Goal: Task Accomplishment & Management: Use online tool/utility

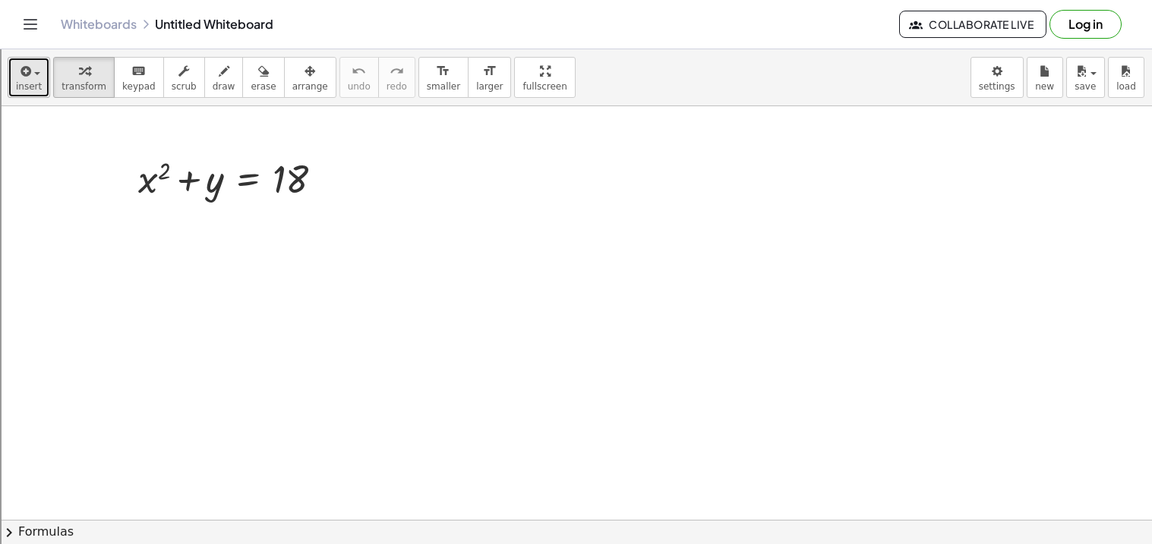
click at [21, 92] on span "insert" at bounding box center [29, 86] width 26 height 11
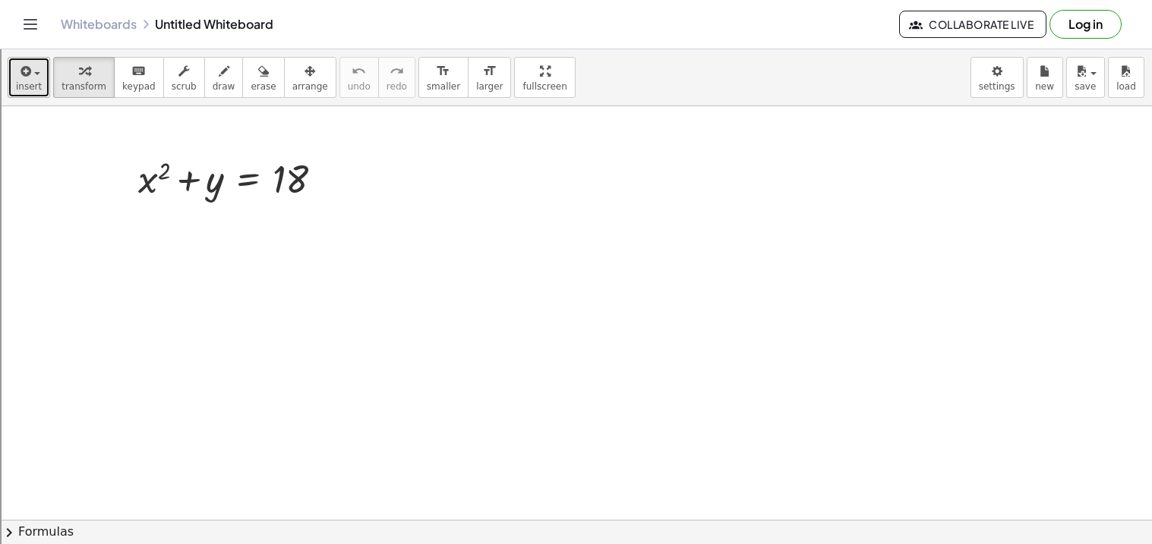
click at [27, 81] on span "insert" at bounding box center [29, 86] width 26 height 11
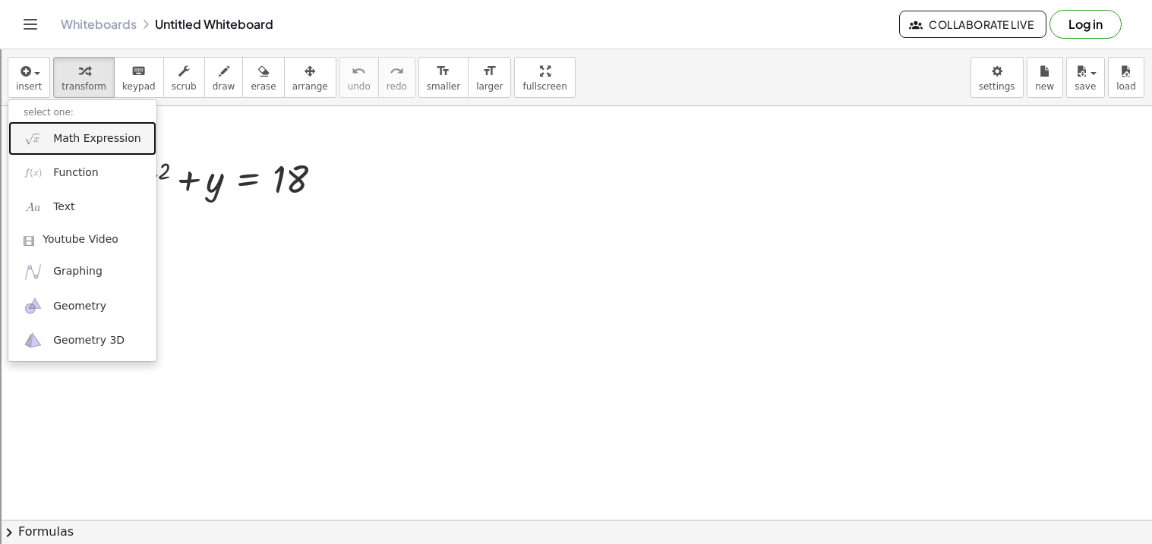
click at [72, 150] on link "Math Expression" at bounding box center [82, 138] width 148 height 34
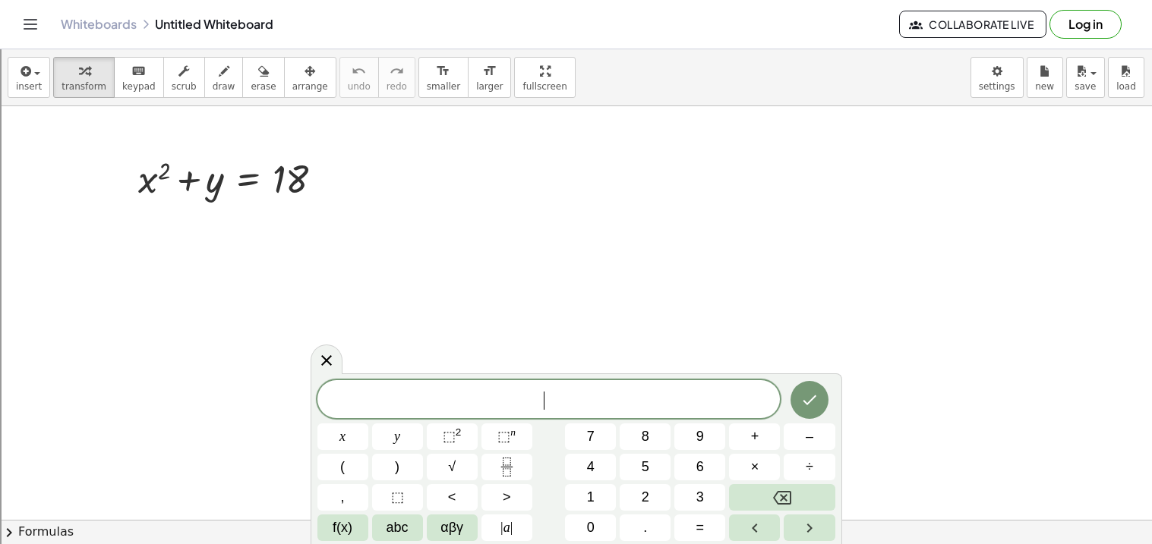
click at [585, 399] on span "​" at bounding box center [548, 400] width 463 height 21
click at [613, 412] on div at bounding box center [548, 399] width 463 height 39
click at [812, 395] on icon "Done" at bounding box center [809, 400] width 18 height 18
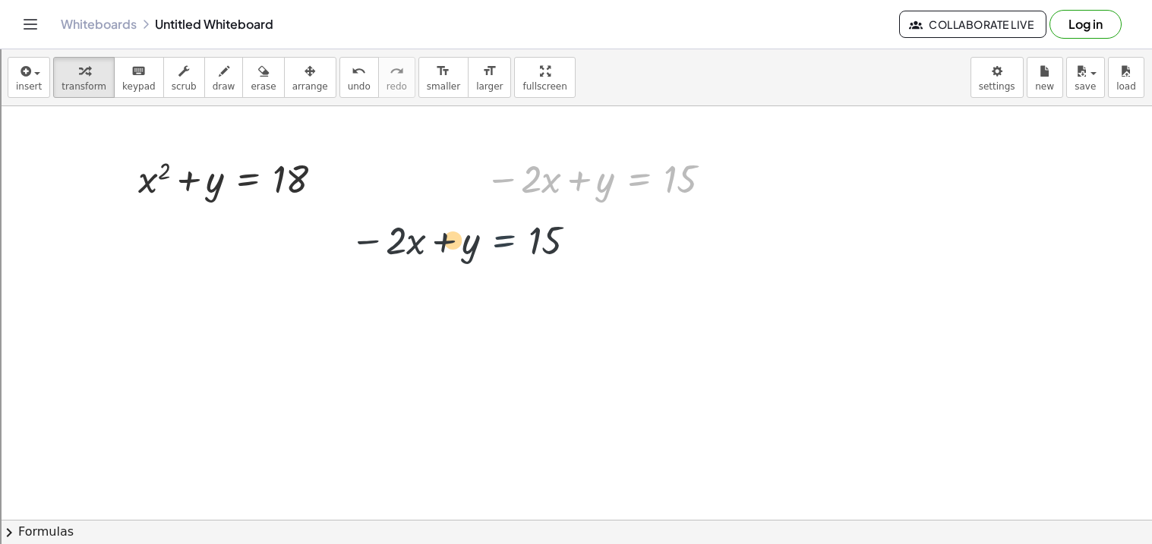
drag, startPoint x: 615, startPoint y: 177, endPoint x: 468, endPoint y: 242, distance: 161.1
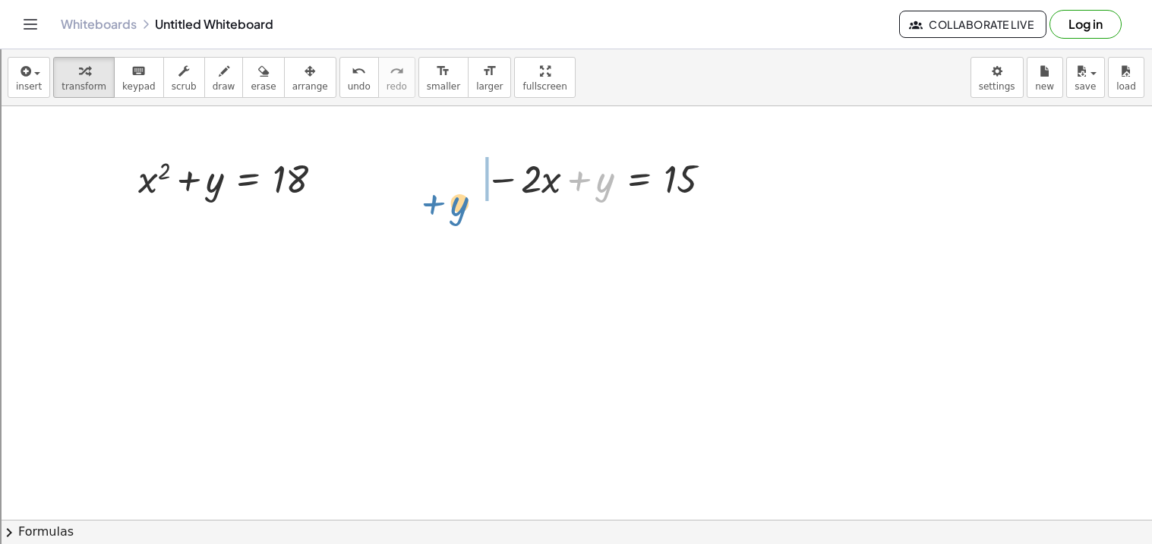
drag, startPoint x: 585, startPoint y: 181, endPoint x: 405, endPoint y: 192, distance: 179.6
click at [41, 73] on button "insert" at bounding box center [29, 77] width 43 height 41
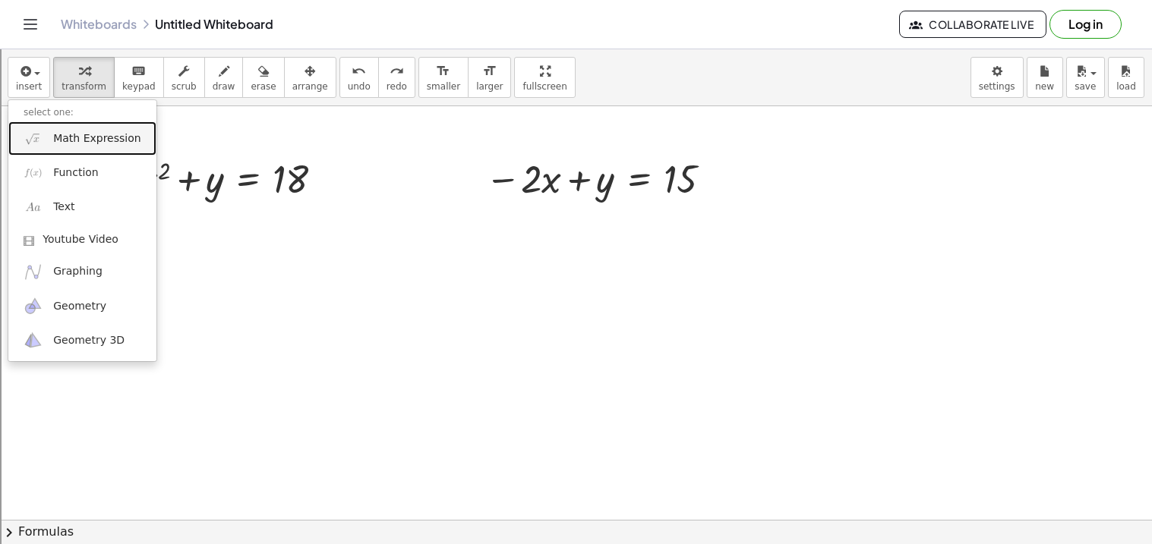
click at [74, 138] on span "Math Expression" at bounding box center [96, 138] width 87 height 15
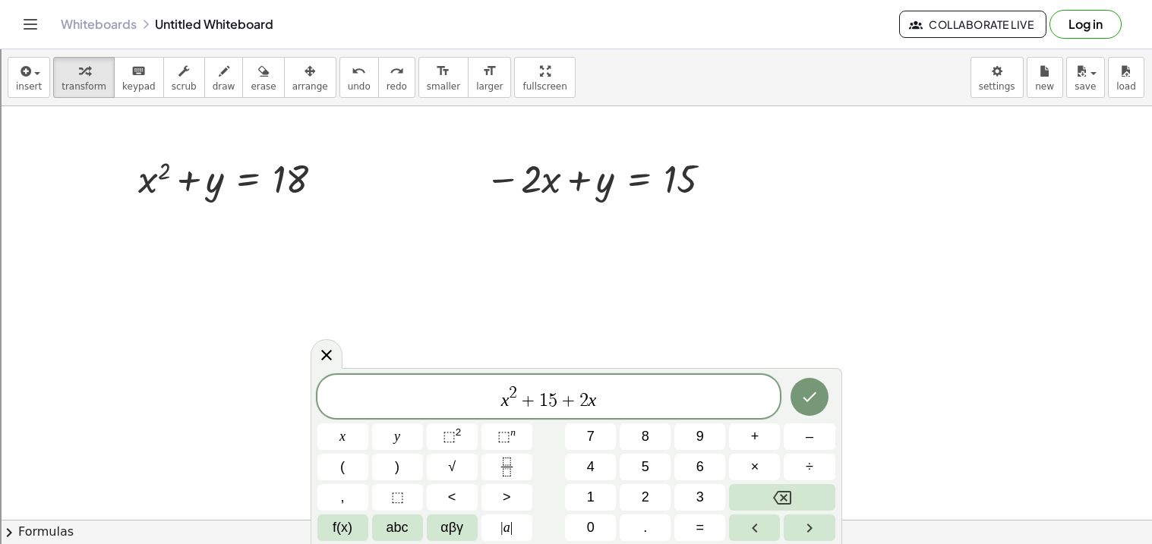
click at [555, 408] on span "5" at bounding box center [552, 401] width 9 height 18
click at [619, 405] on span "x 2 − 3 ​ + 2 x" at bounding box center [548, 397] width 463 height 27
click at [830, 393] on div at bounding box center [809, 397] width 51 height 45
click at [816, 394] on icon "Done" at bounding box center [809, 397] width 18 height 18
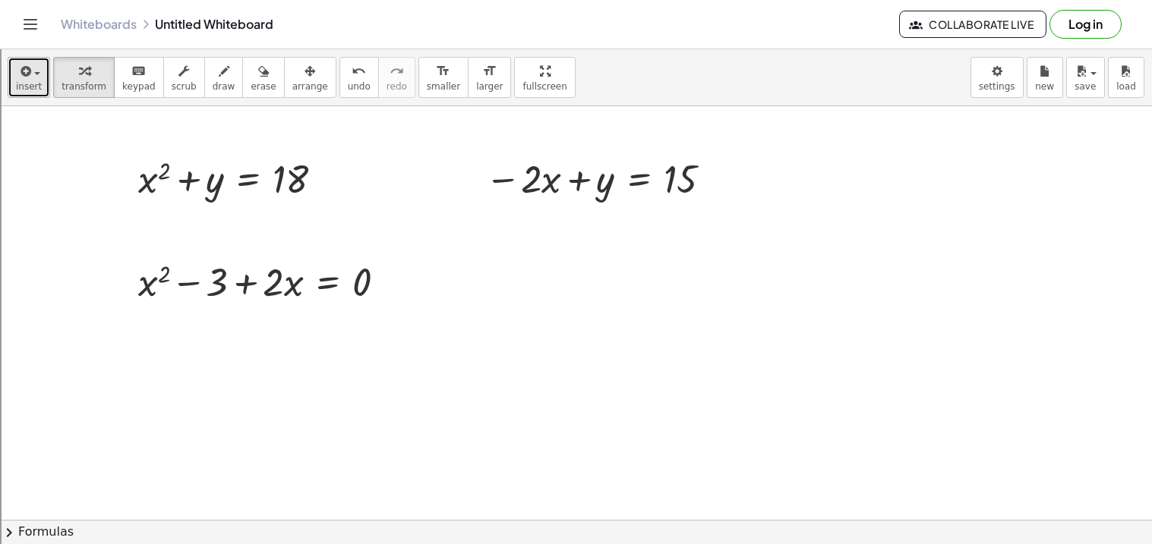
click at [37, 74] on span "button" at bounding box center [37, 73] width 6 height 3
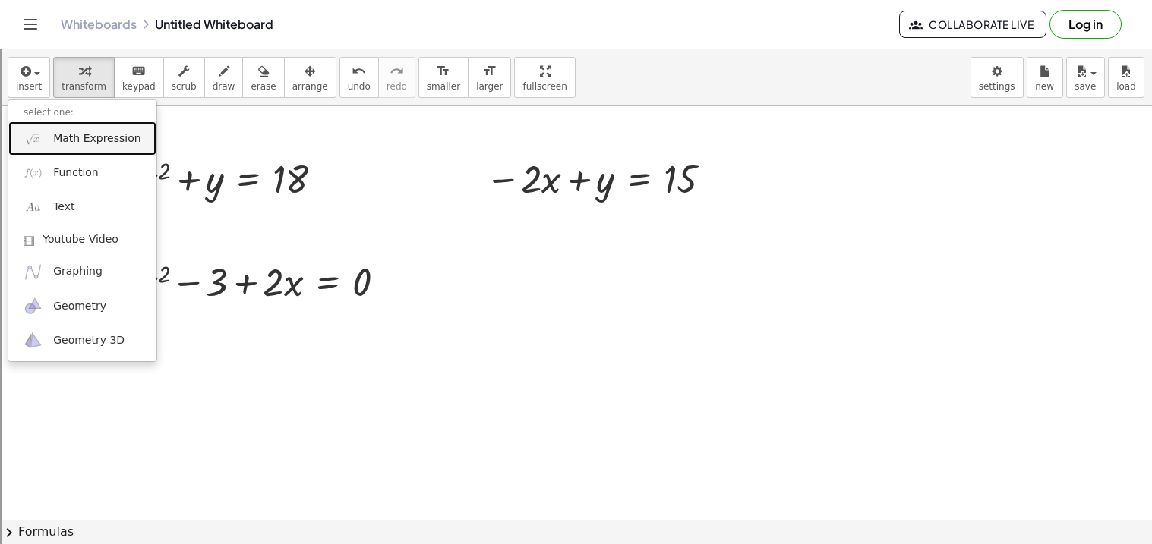
click at [73, 150] on link "Math Expression" at bounding box center [82, 138] width 148 height 34
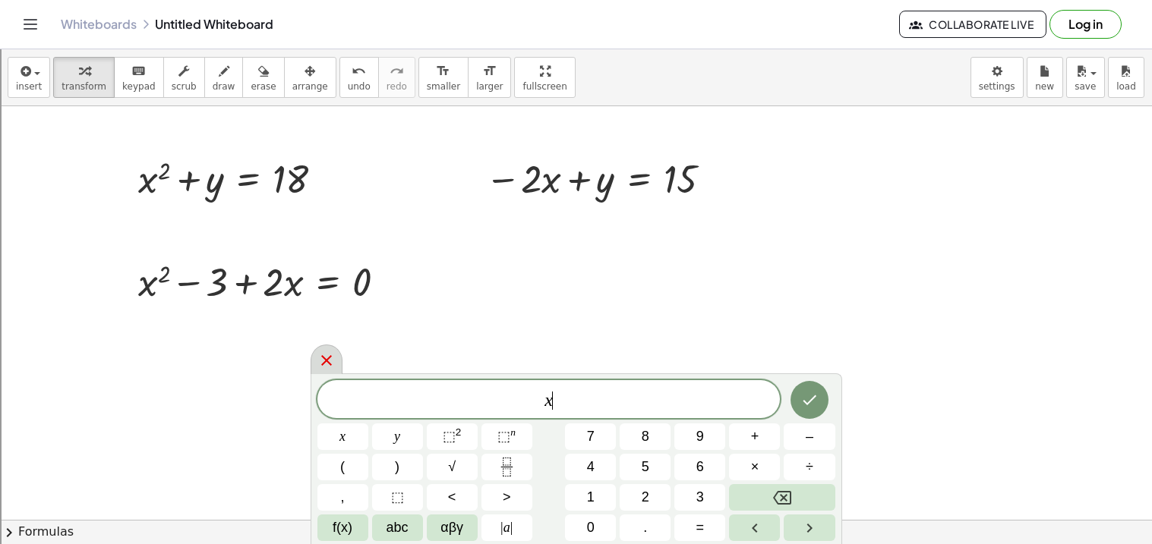
click at [327, 355] on icon at bounding box center [326, 361] width 18 height 18
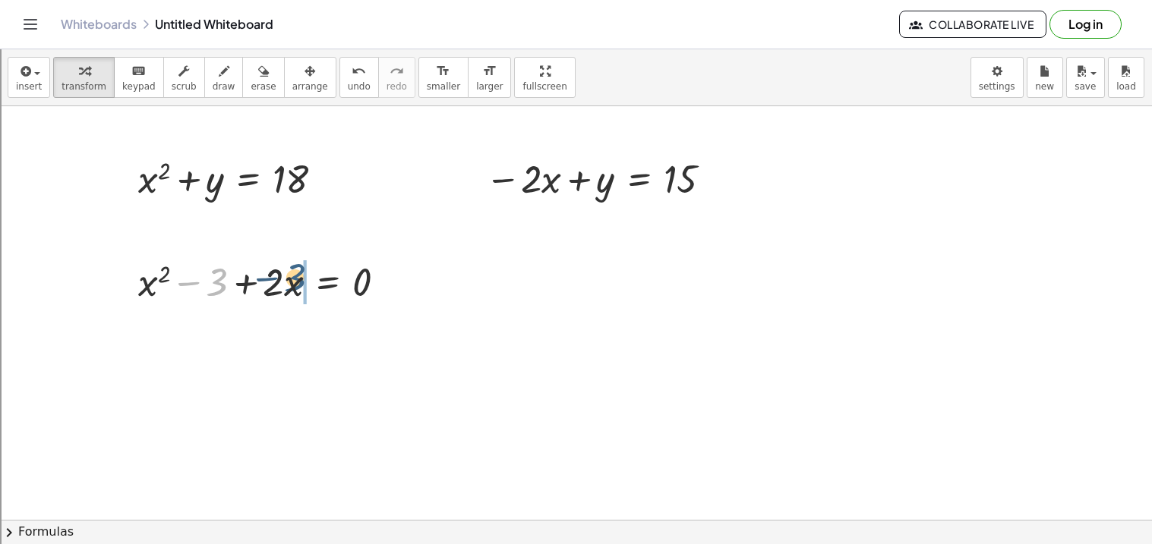
drag, startPoint x: 219, startPoint y: 289, endPoint x: 323, endPoint y: 285, distance: 104.1
click at [323, 285] on div at bounding box center [268, 281] width 275 height 52
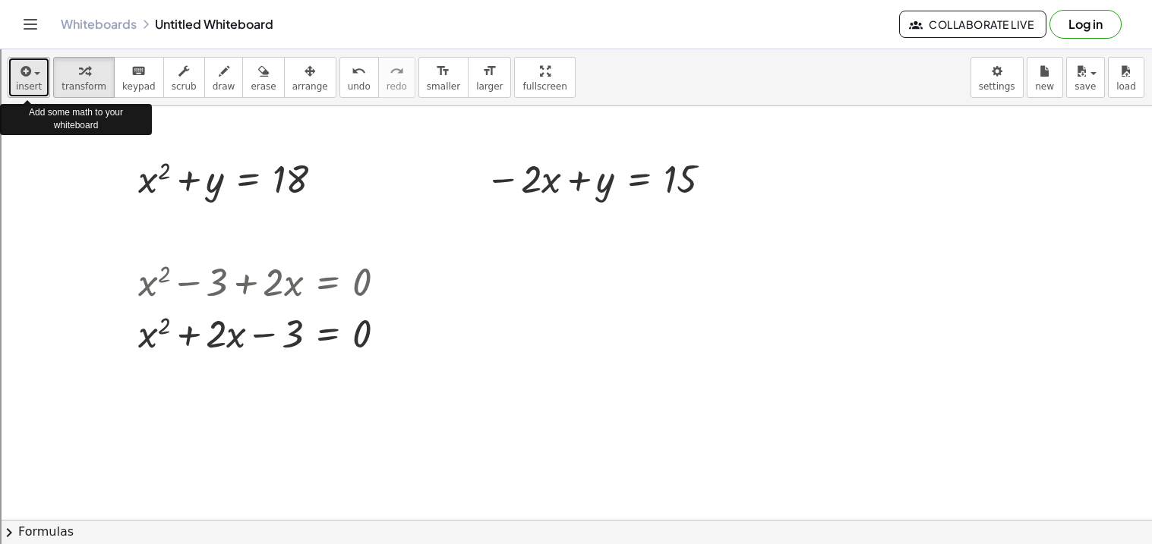
click at [39, 80] on button "insert" at bounding box center [29, 77] width 43 height 41
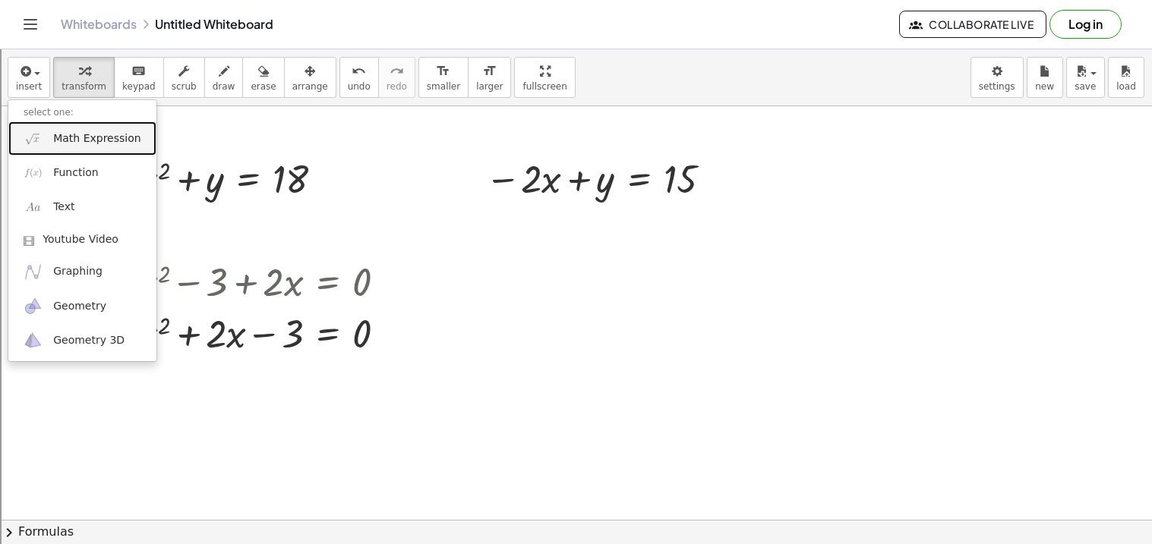
click at [77, 129] on link "Math Expression" at bounding box center [82, 138] width 148 height 34
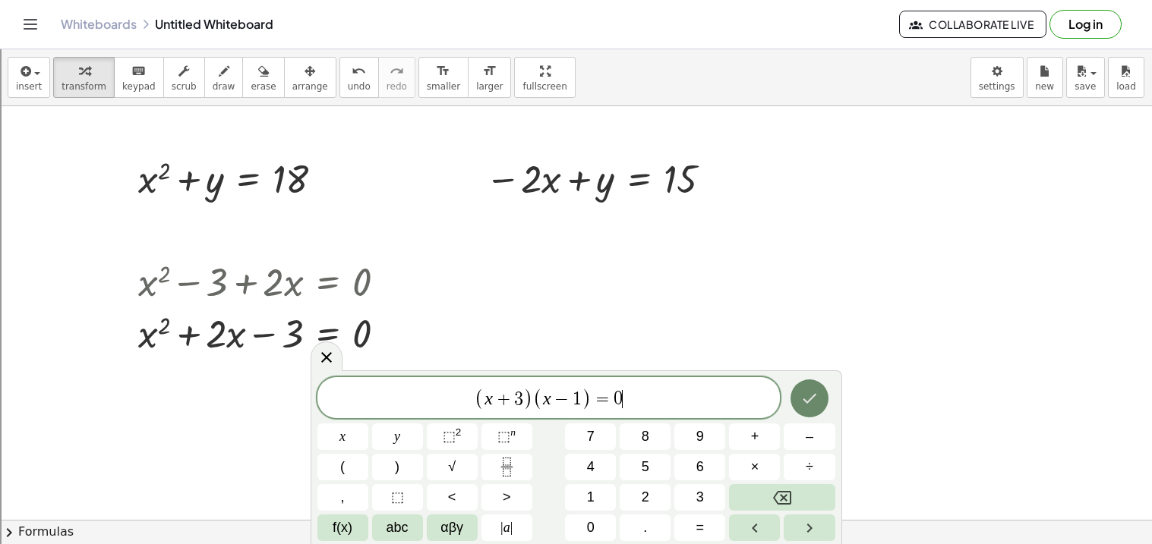
click at [803, 390] on icon "Done" at bounding box center [809, 399] width 18 height 18
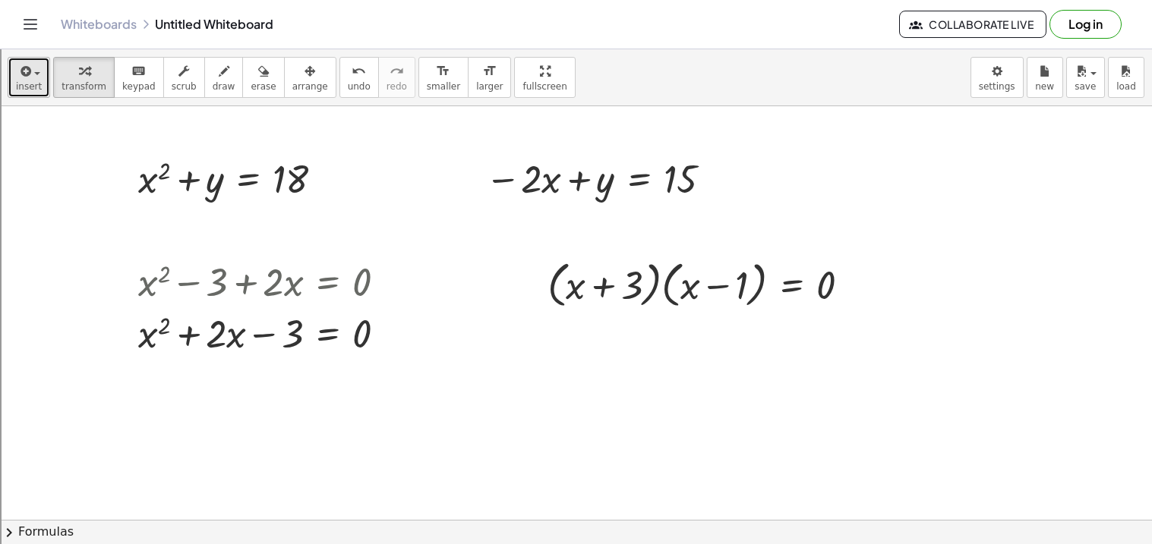
click at [27, 82] on span "insert" at bounding box center [29, 86] width 26 height 11
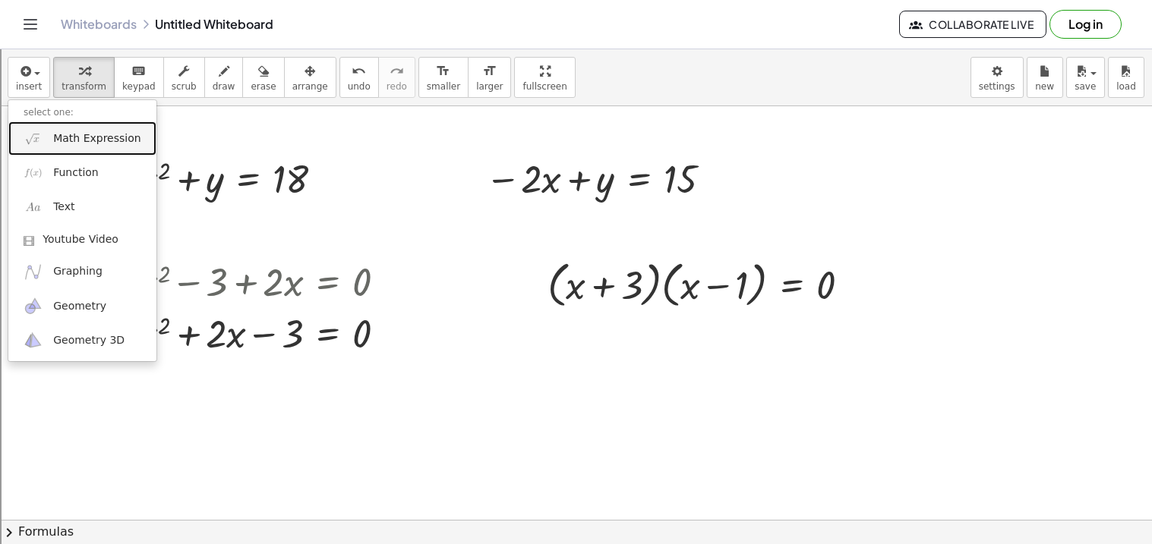
click at [55, 134] on span "Math Expression" at bounding box center [96, 138] width 87 height 15
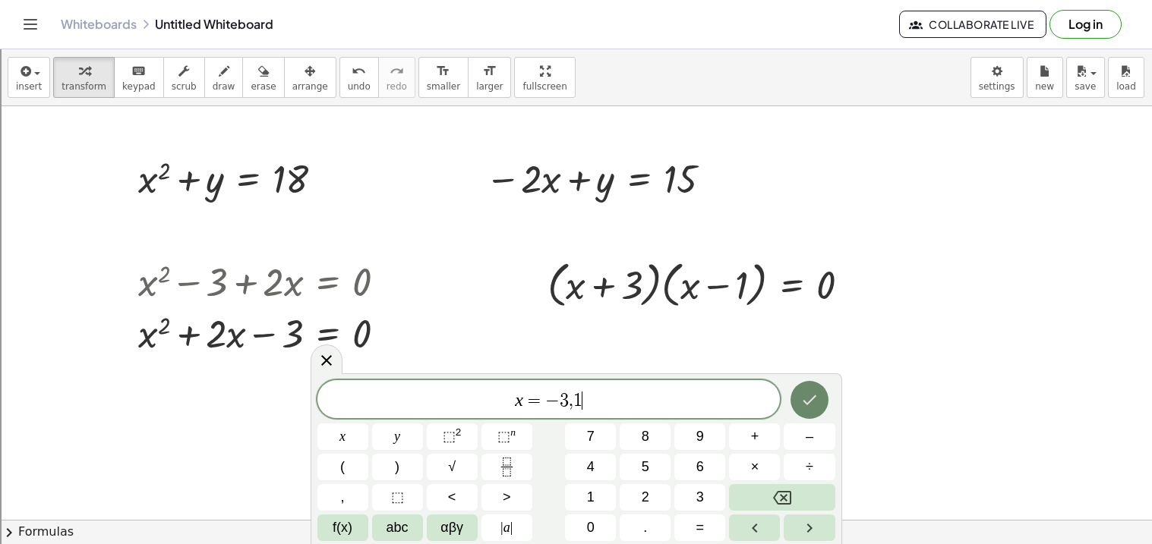
click at [812, 401] on icon "Done" at bounding box center [809, 400] width 18 height 18
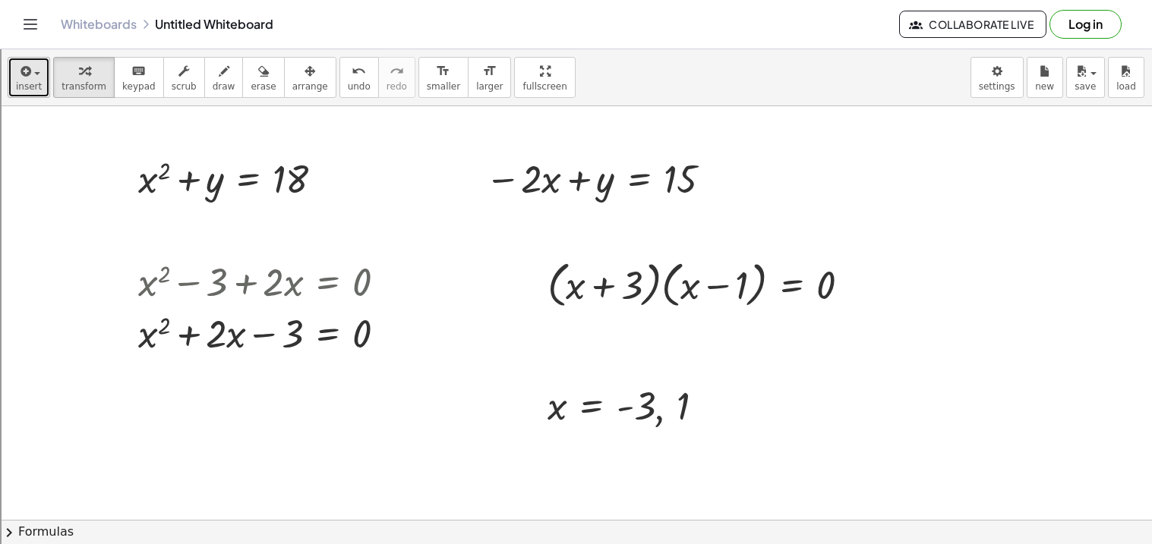
click at [28, 74] on icon "button" at bounding box center [24, 71] width 14 height 18
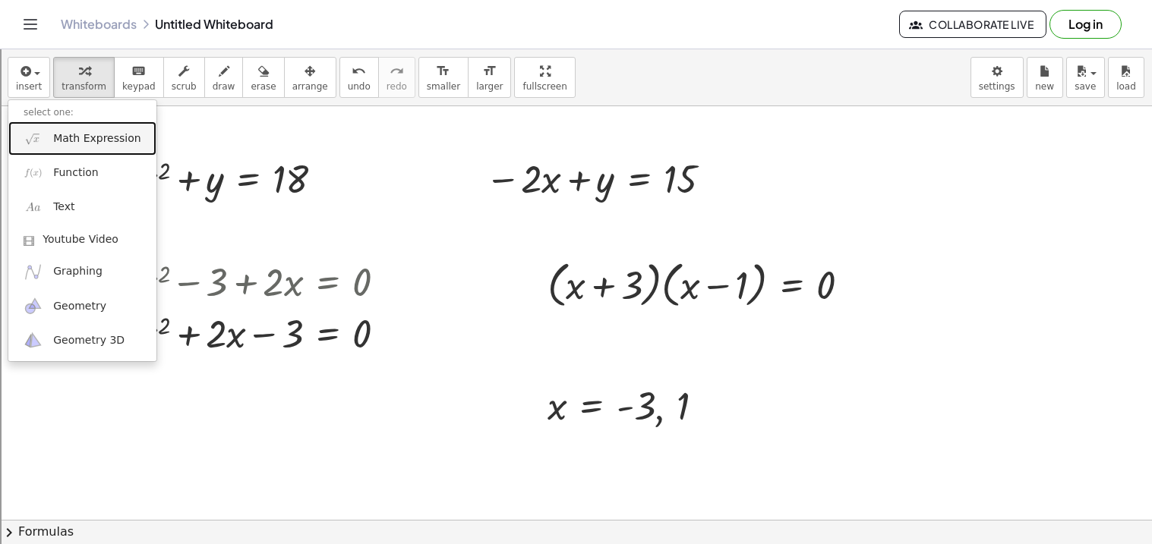
click at [115, 149] on link "Math Expression" at bounding box center [82, 138] width 148 height 34
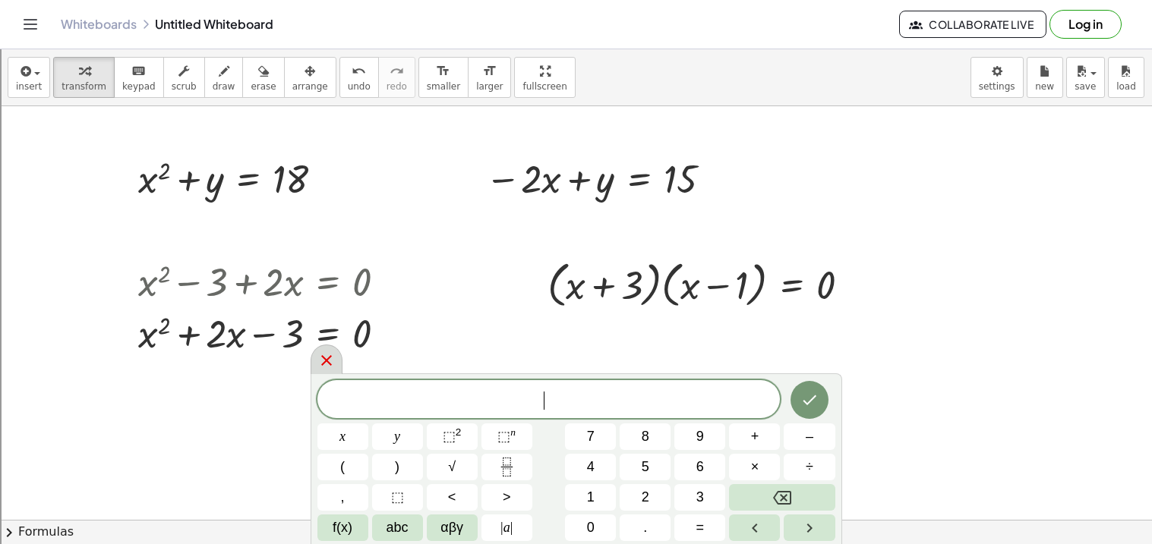
click at [336, 363] on div at bounding box center [327, 360] width 32 height 30
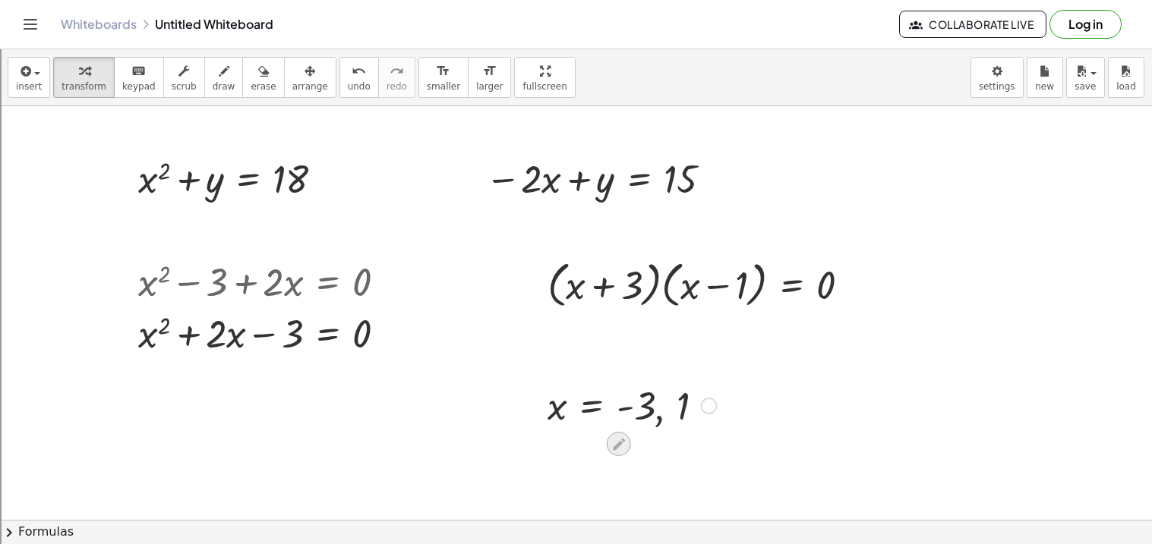
click at [620, 439] on icon at bounding box center [618, 445] width 16 height 16
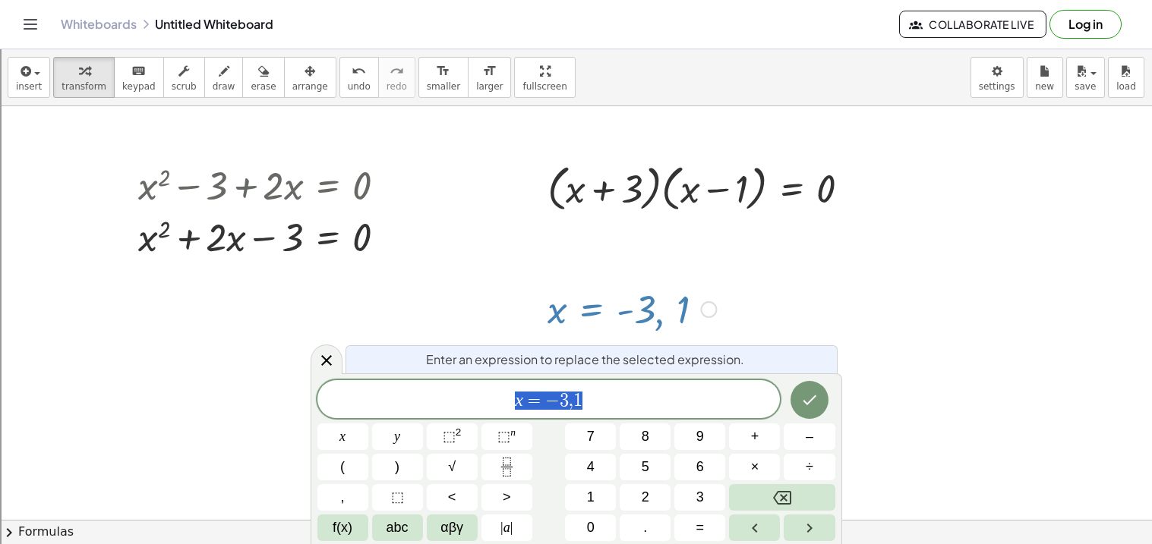
scroll to position [98, 0]
click at [613, 400] on span "x = − 3 , 1" at bounding box center [548, 400] width 463 height 21
click at [809, 390] on button "Done" at bounding box center [809, 400] width 38 height 38
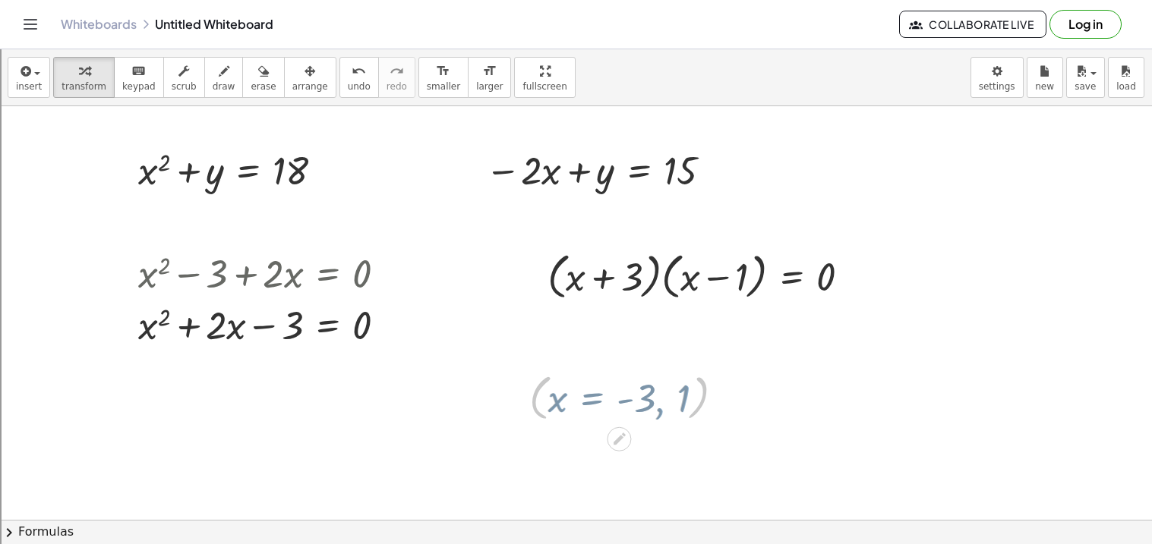
scroll to position [0, 0]
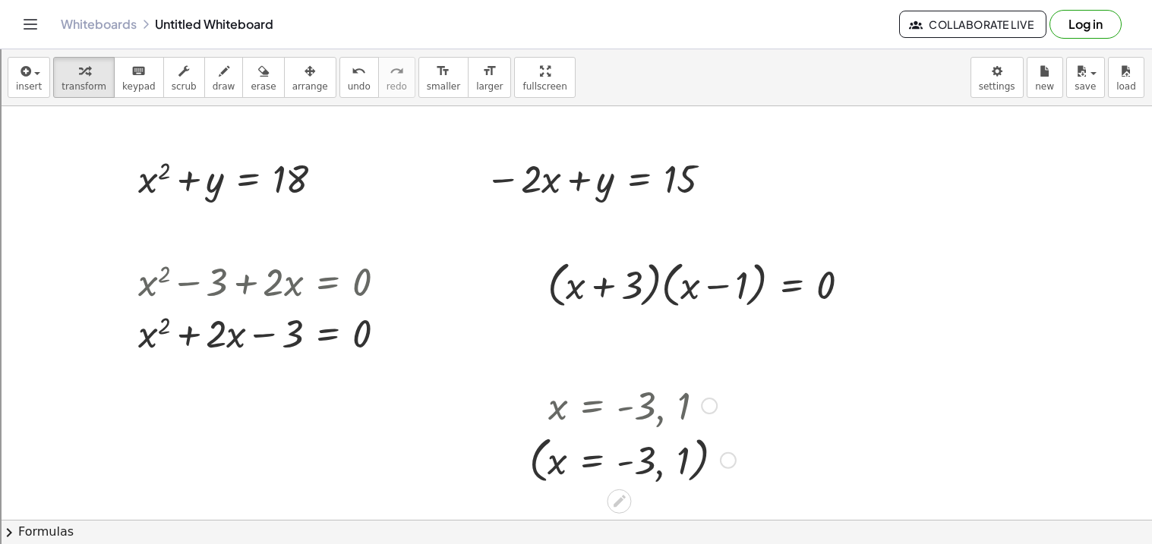
click at [723, 460] on div at bounding box center [728, 461] width 17 height 17
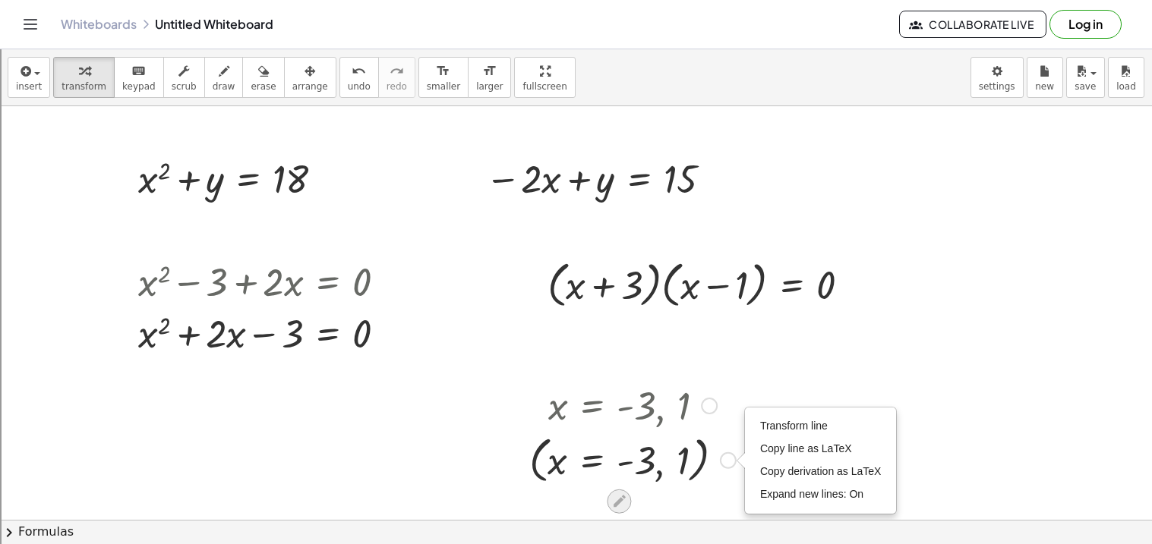
click at [620, 496] on icon at bounding box center [619, 502] width 16 height 16
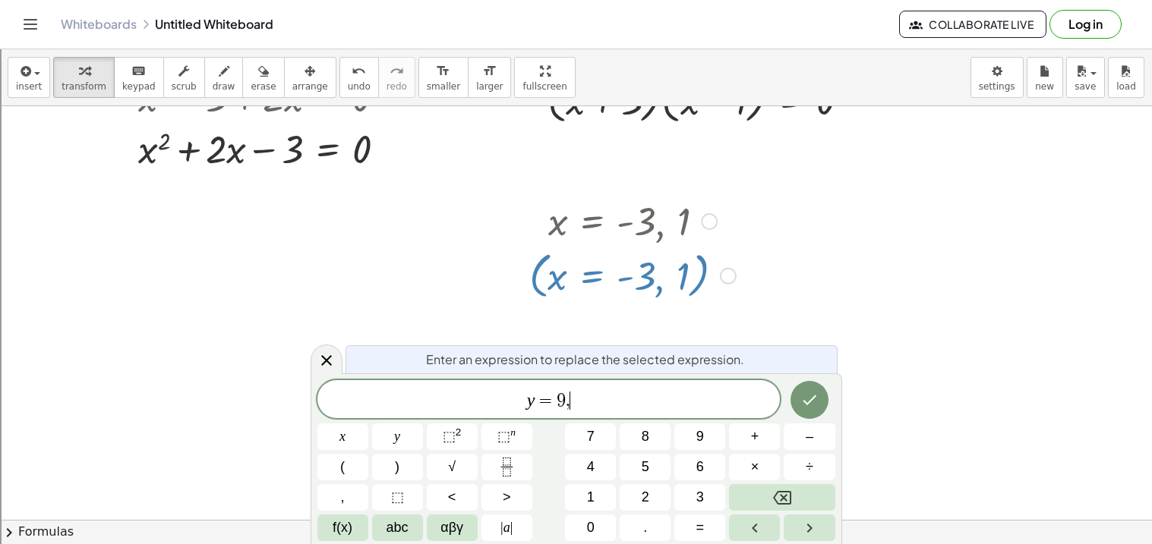
scroll to position [191, 0]
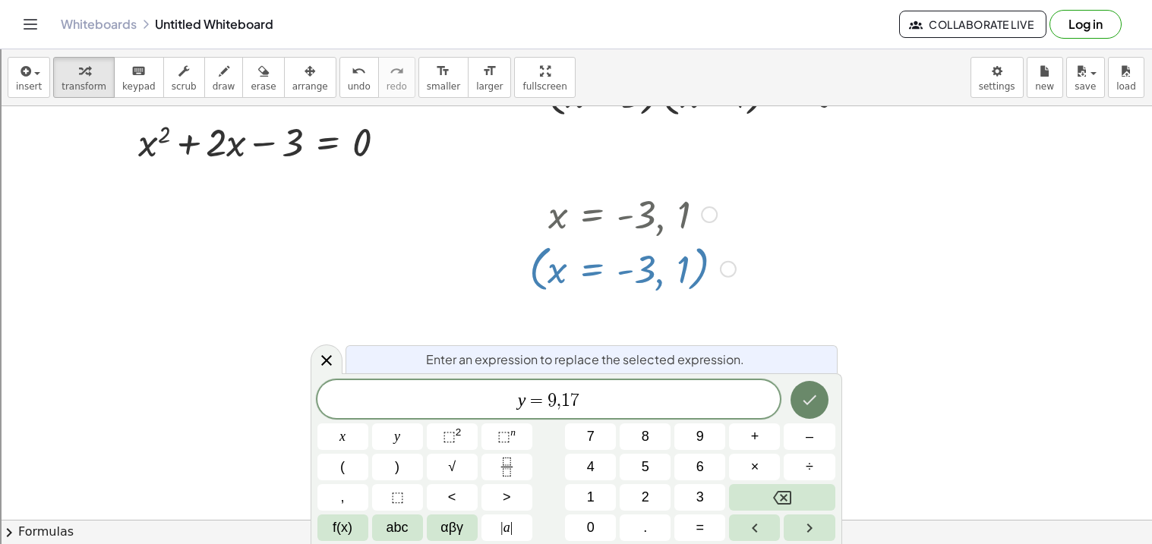
click at [806, 393] on icon "Done" at bounding box center [809, 400] width 18 height 18
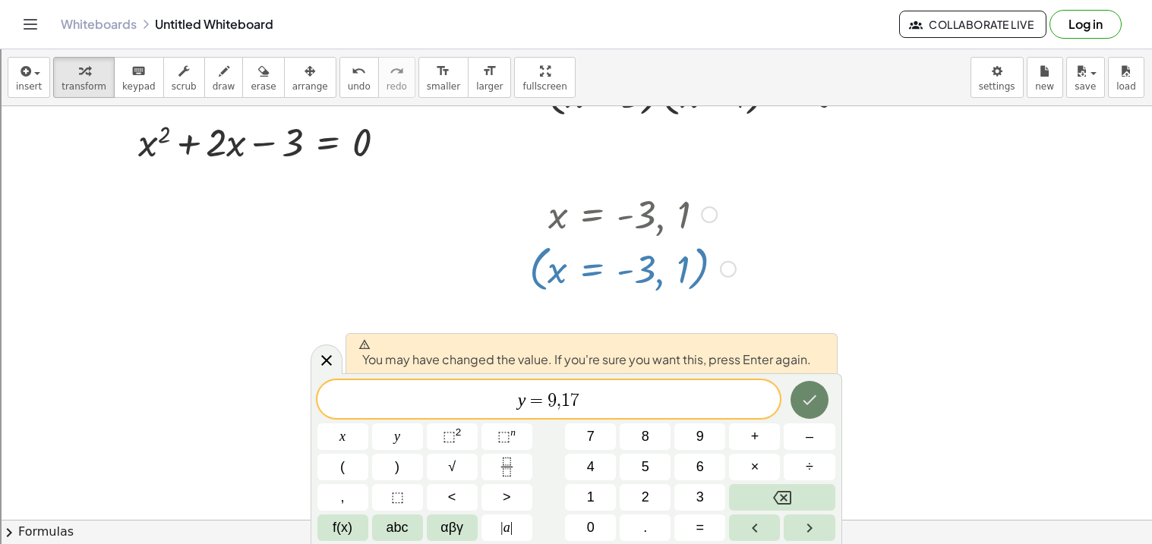
click at [814, 402] on icon "Done" at bounding box center [809, 400] width 18 height 18
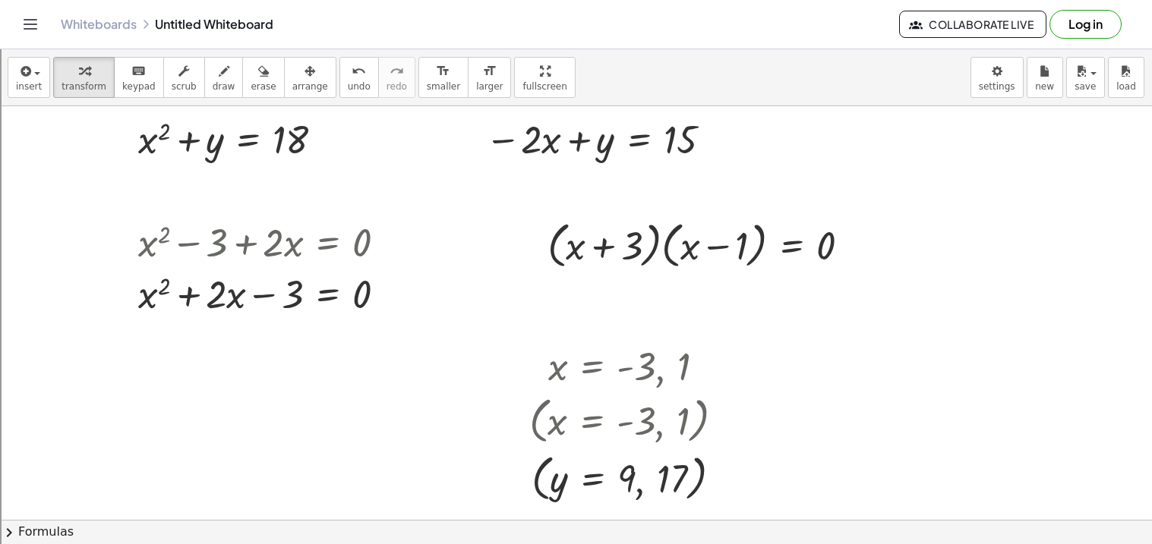
scroll to position [47, 0]
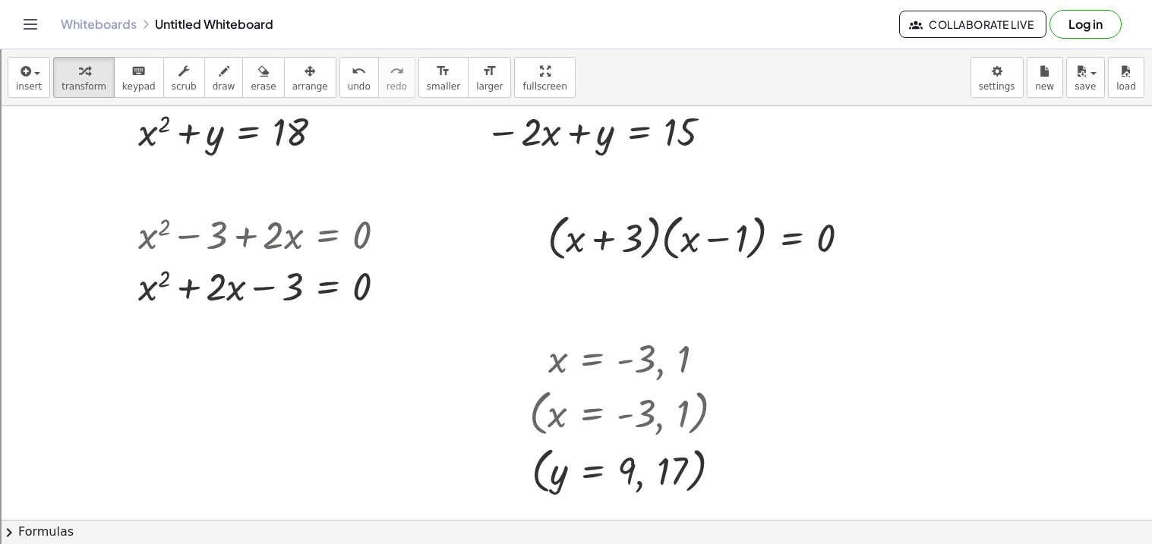
click at [1085, 17] on button "Log in" at bounding box center [1085, 24] width 72 height 29
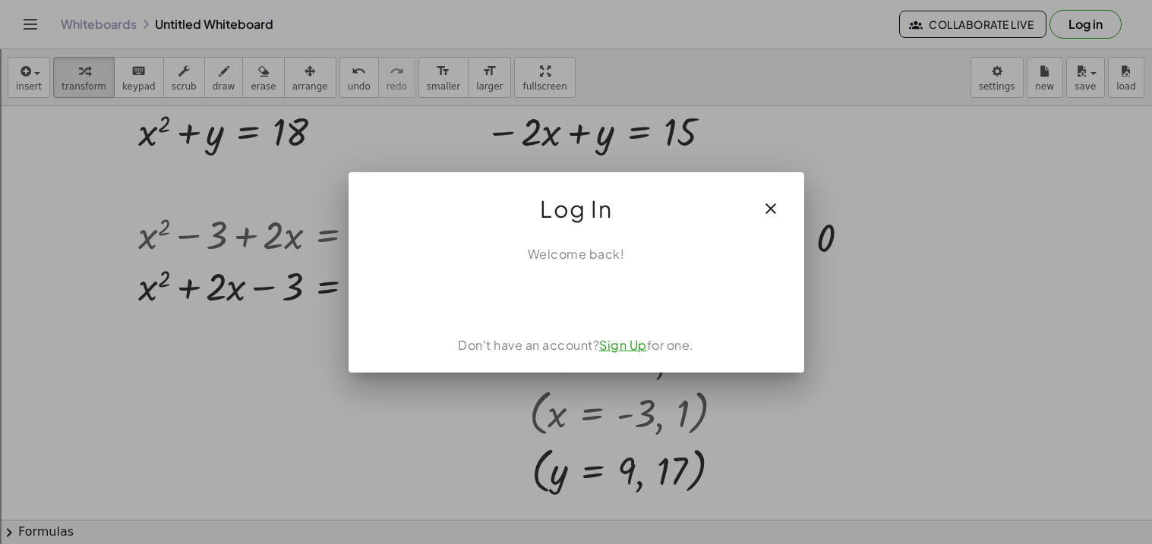
click at [620, 352] on link "Sign Up" at bounding box center [623, 345] width 48 height 16
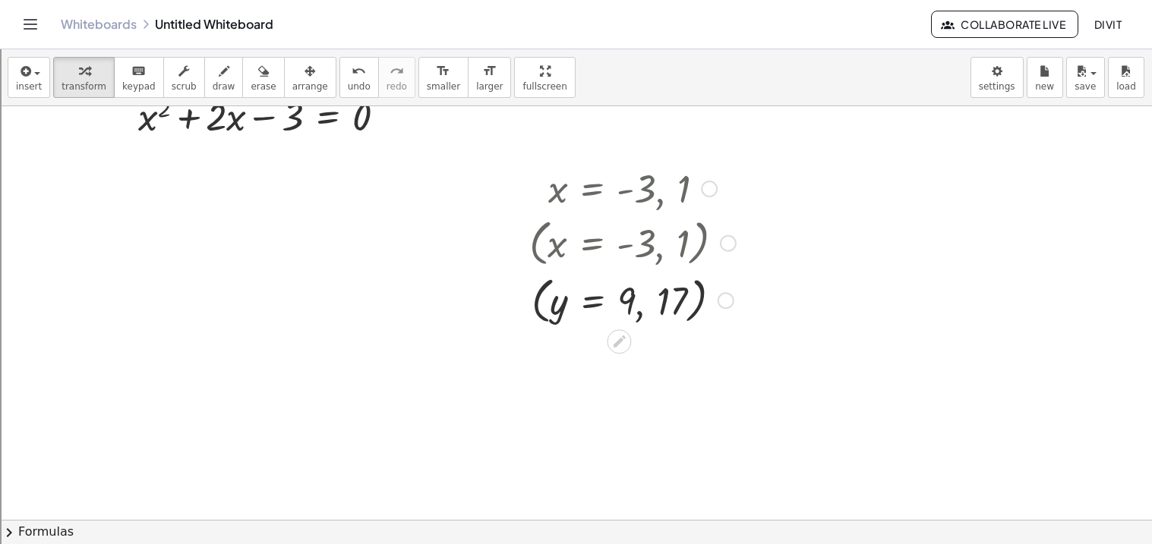
scroll to position [0, 0]
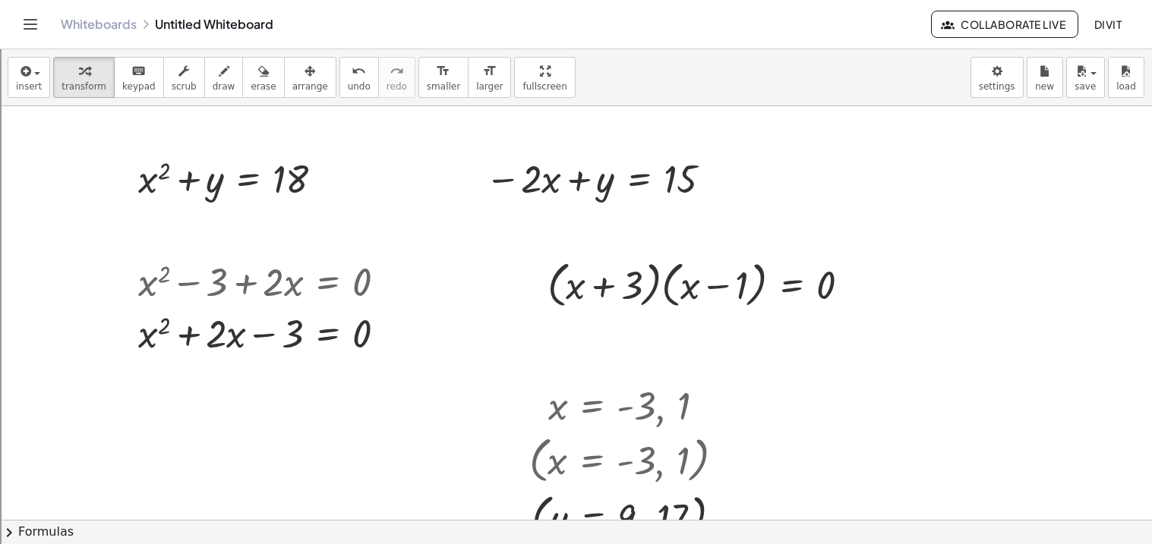
click at [250, 24] on div "Whiteboards Untitled Whiteboard" at bounding box center [496, 24] width 870 height 15
click at [178, 22] on div "Whiteboards Untitled Whiteboard" at bounding box center [496, 24] width 870 height 15
click at [128, 24] on link "Whiteboards" at bounding box center [99, 24] width 76 height 15
click at [595, 248] on div at bounding box center [576, 520] width 1152 height 828
click at [1075, 73] on icon "button" at bounding box center [1081, 71] width 14 height 18
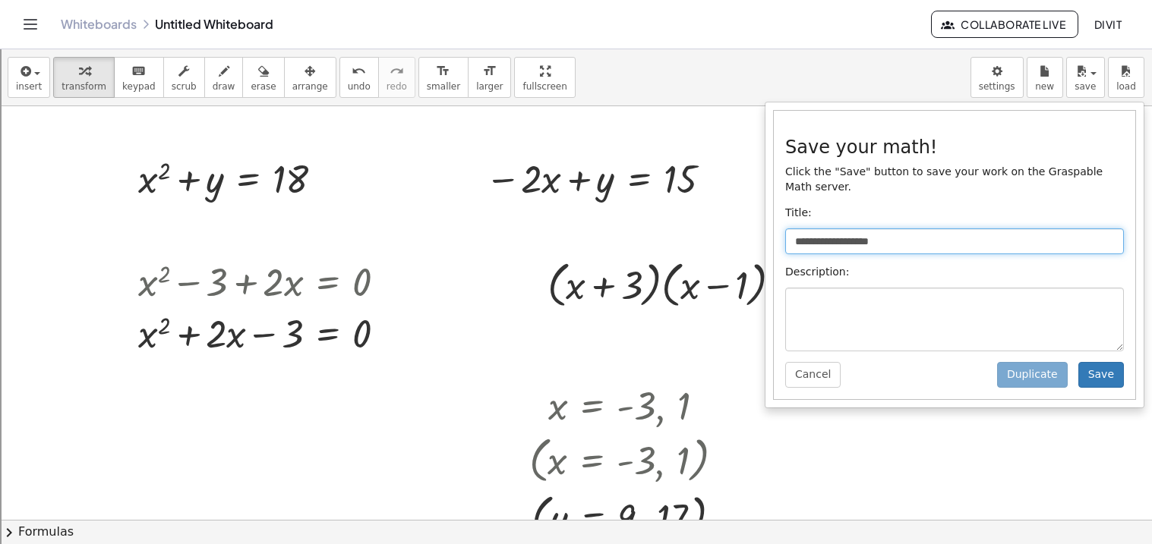
click at [938, 233] on input "**********" at bounding box center [954, 242] width 339 height 26
type input "*"
type input "**********"
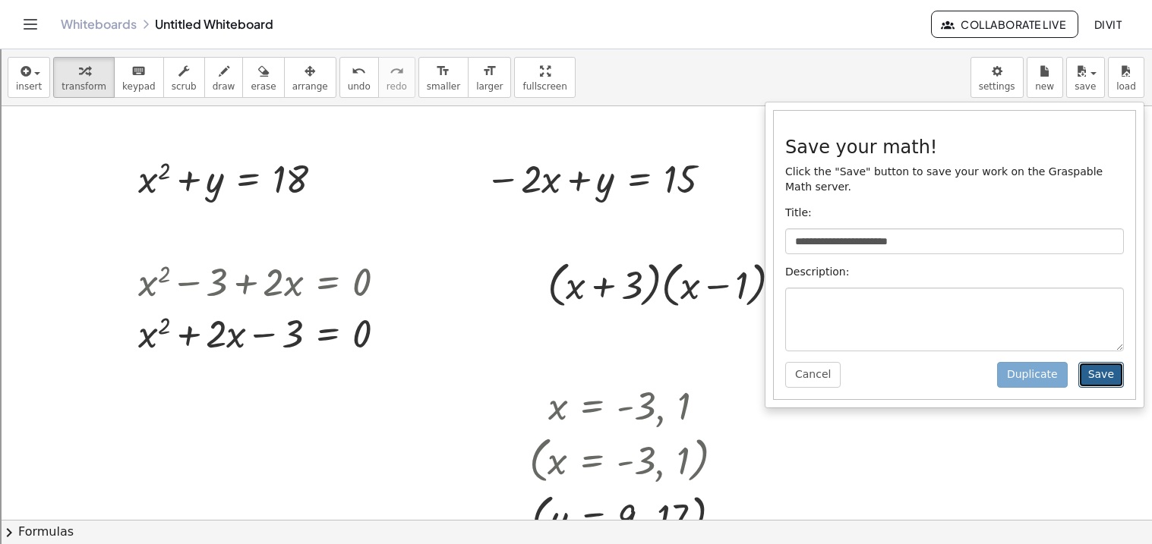
click at [1099, 364] on button "Save" at bounding box center [1101, 375] width 46 height 26
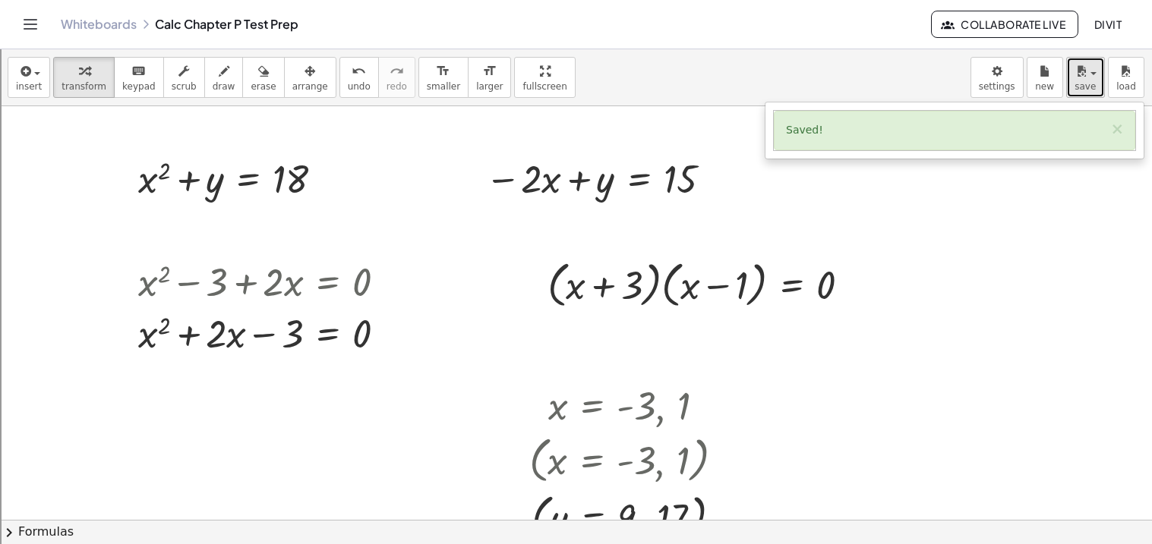
click at [1099, 68] on button "save" at bounding box center [1085, 77] width 39 height 41
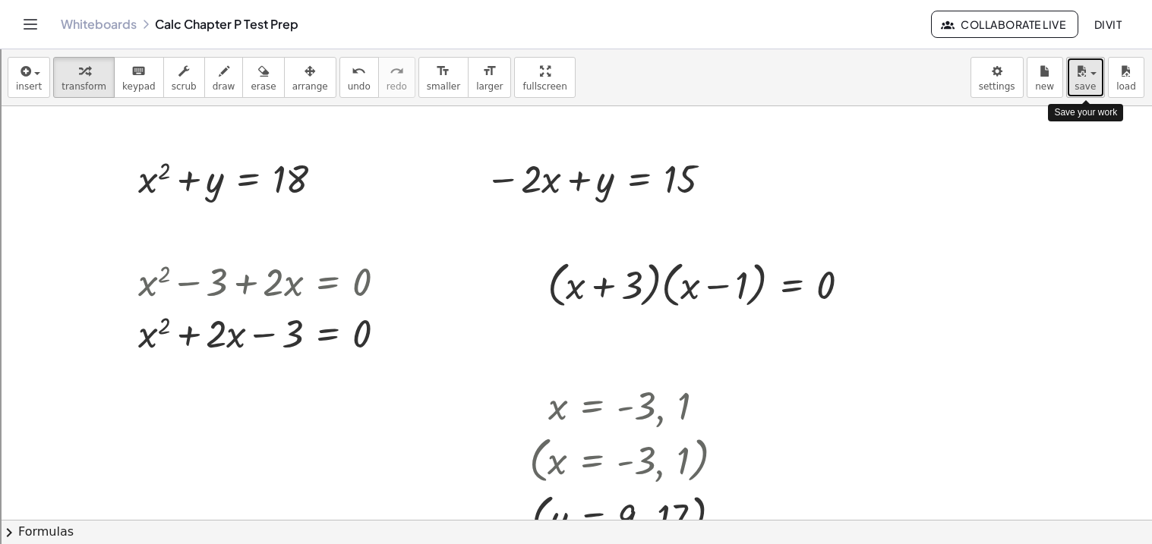
click at [1090, 75] on span "button" at bounding box center [1088, 73] width 3 height 11
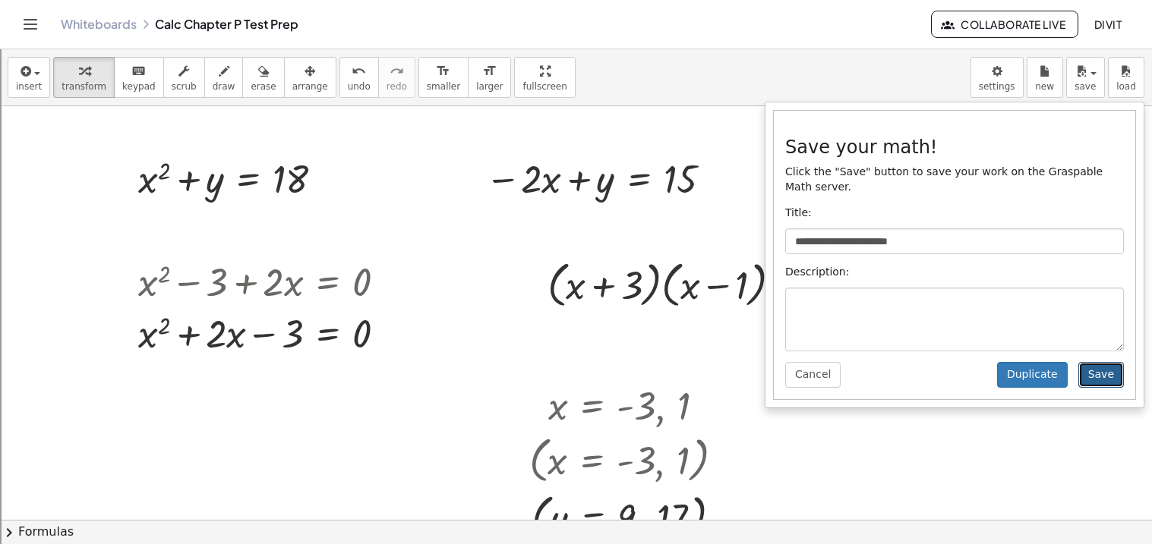
click at [1089, 367] on button "Save" at bounding box center [1101, 375] width 46 height 26
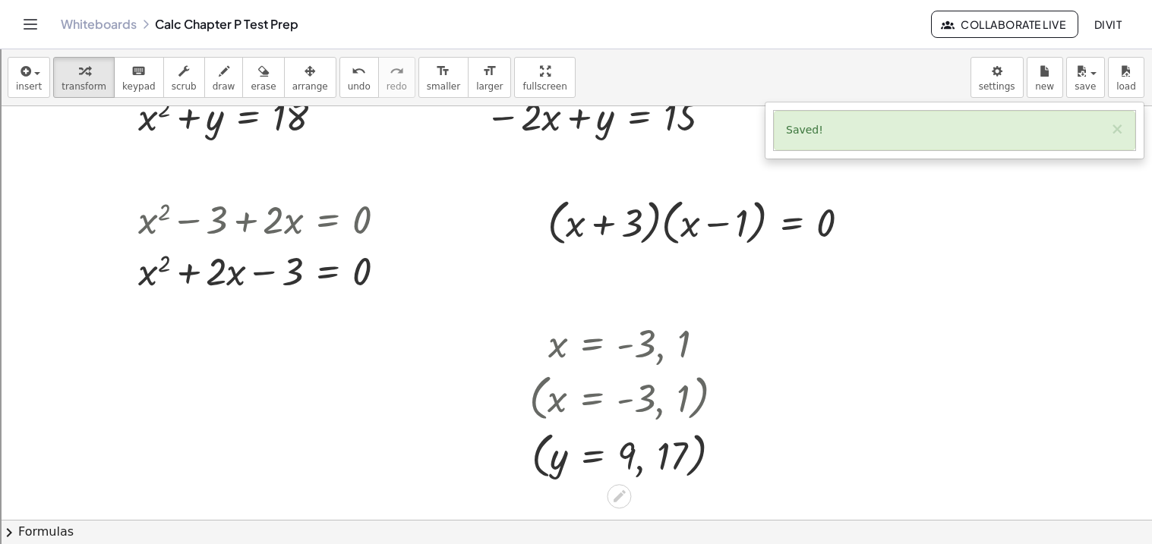
scroll to position [57, 0]
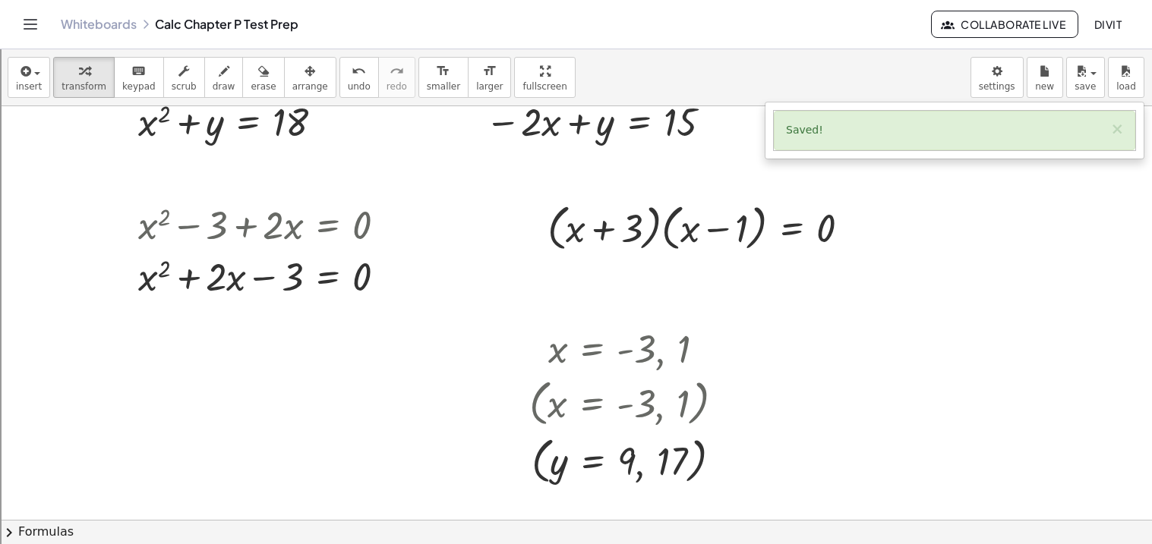
click at [101, 29] on link "Whiteboards" at bounding box center [99, 24] width 76 height 15
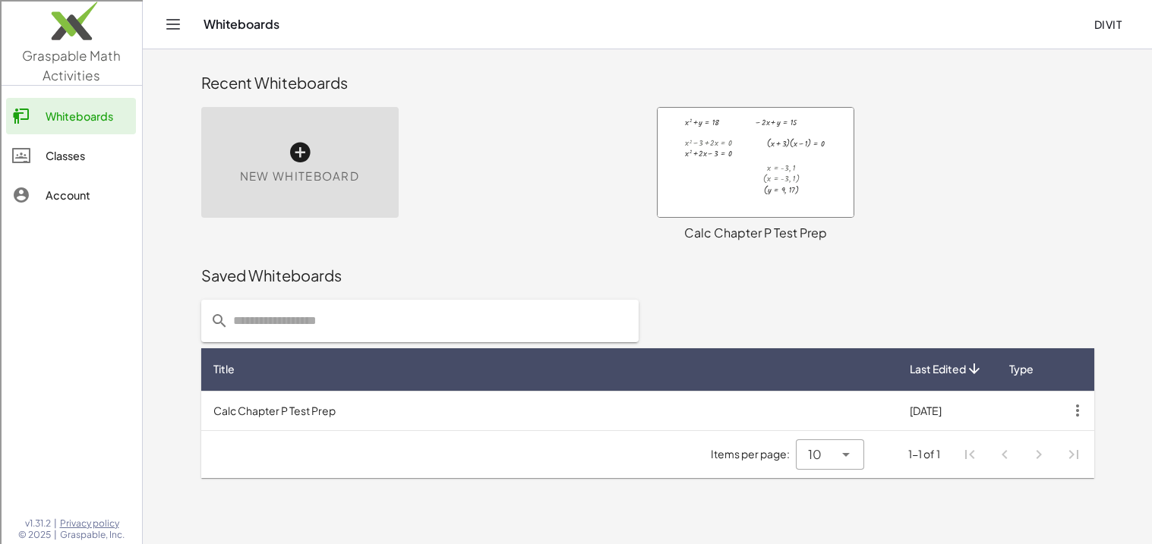
click at [106, 168] on link "Classes" at bounding box center [71, 155] width 130 height 36
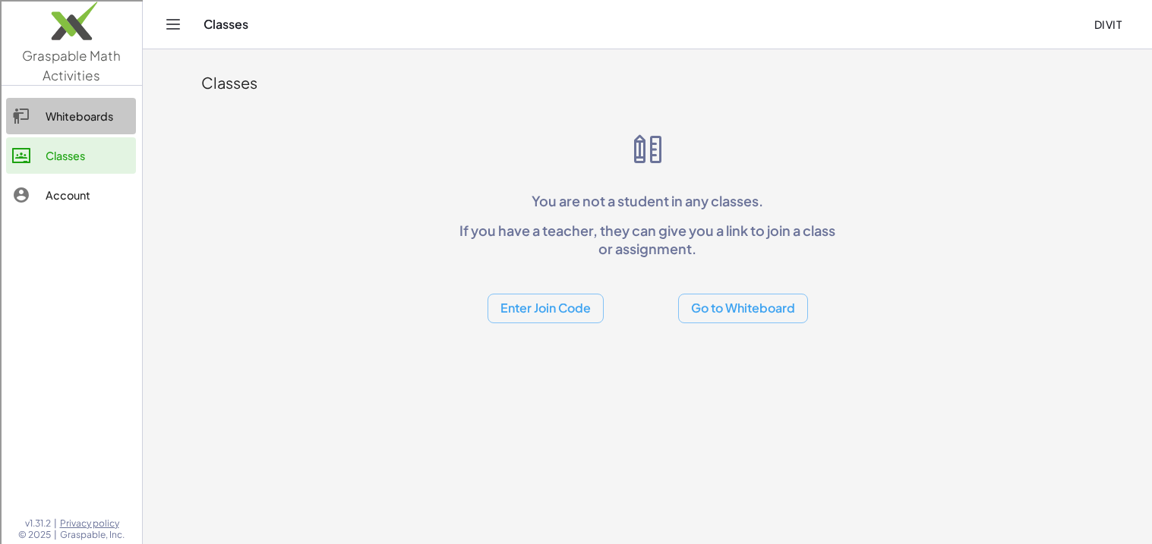
click at [59, 106] on link "Whiteboards" at bounding box center [71, 116] width 130 height 36
